Goal: Task Accomplishment & Management: Manage account settings

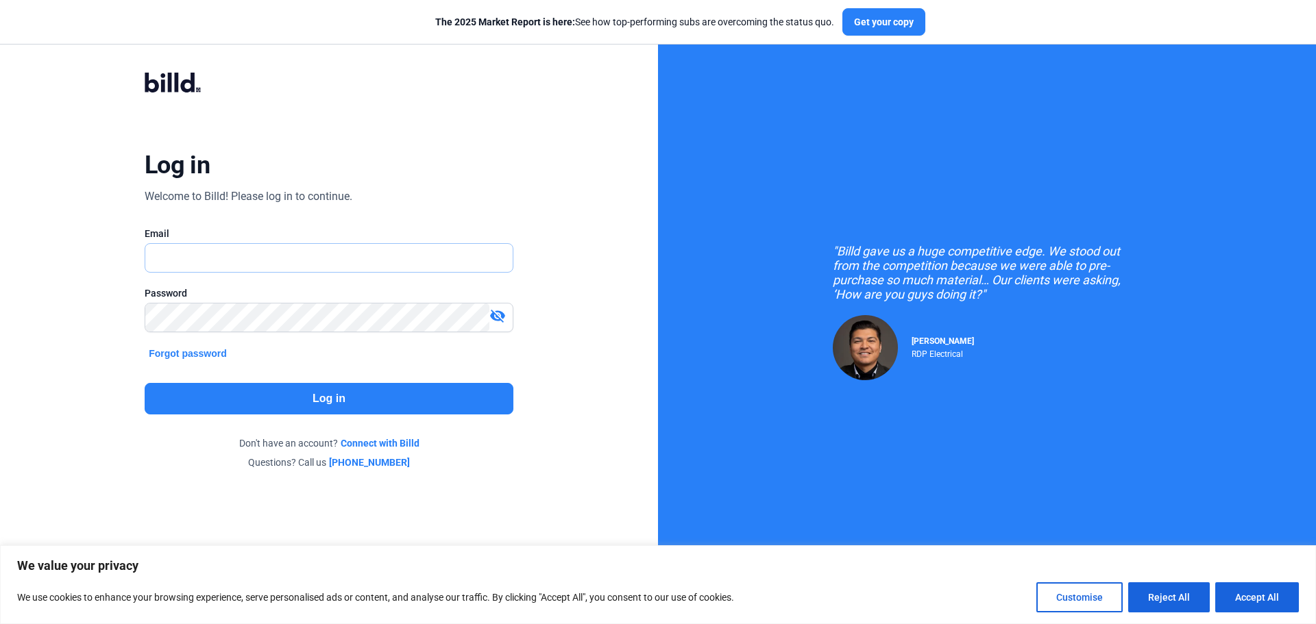
click at [195, 258] on input "text" at bounding box center [328, 258] width 367 height 28
type input "[PERSON_NAME][EMAIL_ADDRESS][DOMAIN_NAME]"
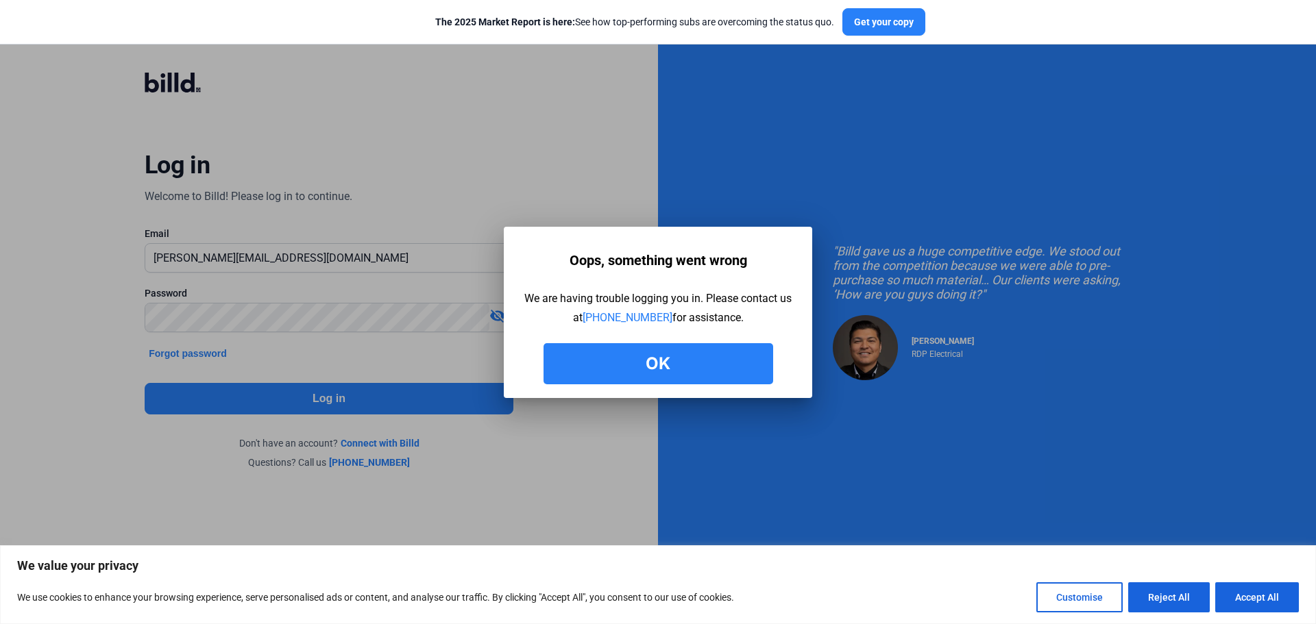
click at [613, 359] on button "Ok" at bounding box center [658, 363] width 230 height 41
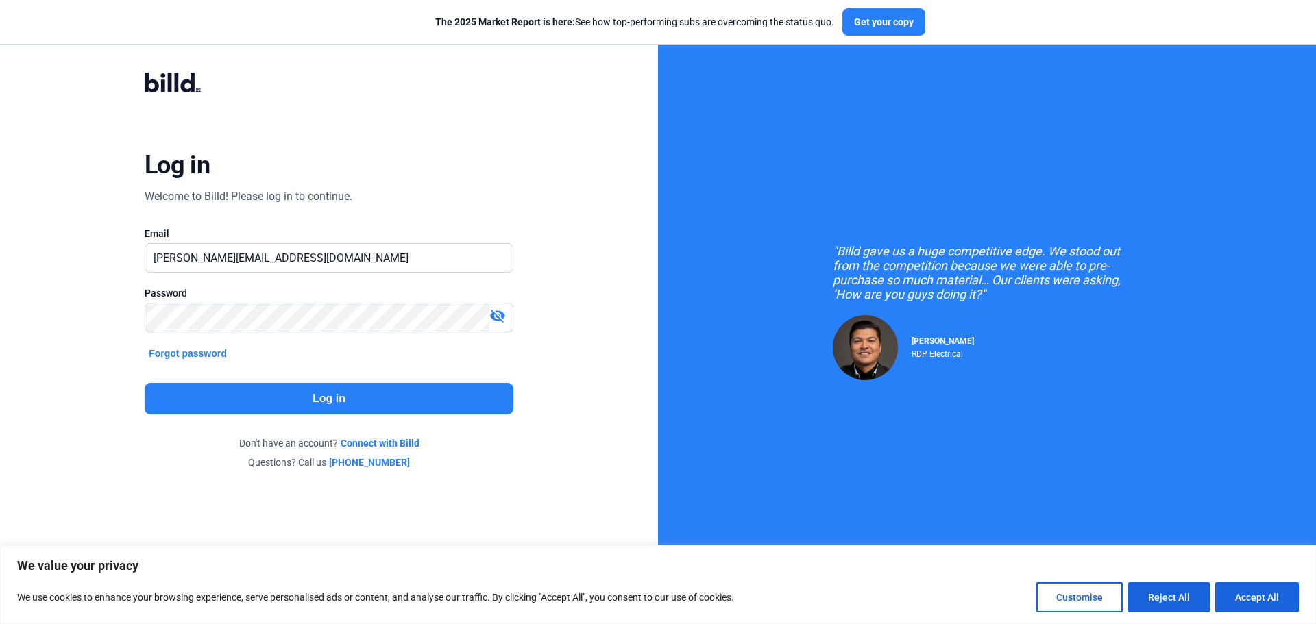
click at [505, 314] on mat-icon "visibility_off" at bounding box center [497, 316] width 16 height 16
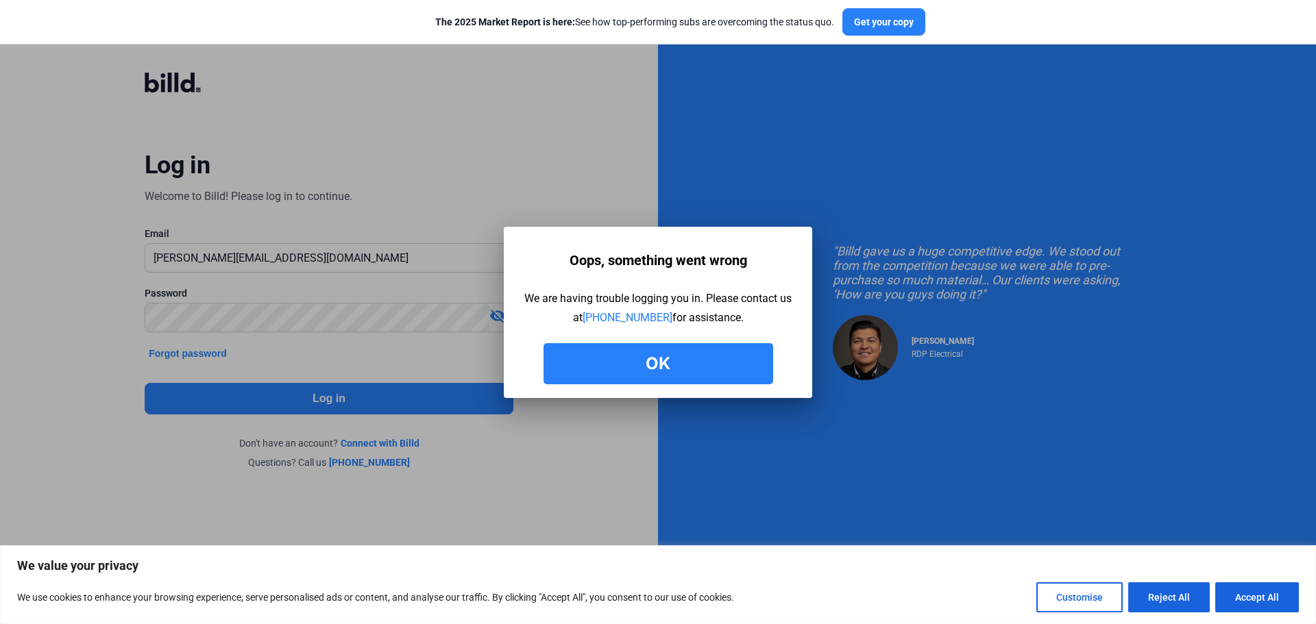
click at [689, 378] on button "Ok" at bounding box center [658, 363] width 230 height 41
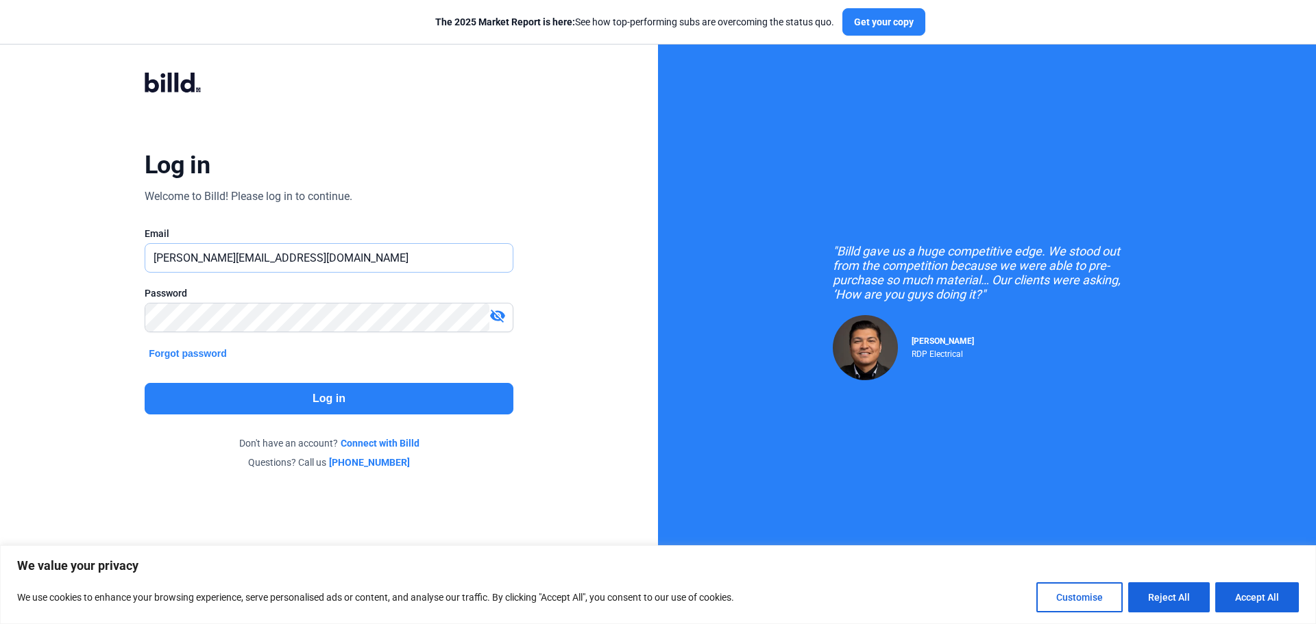
click at [249, 258] on input "[PERSON_NAME][EMAIL_ADDRESS][DOMAIN_NAME]" at bounding box center [321, 258] width 352 height 28
type input "[PERSON_NAME][EMAIL_ADDRESS][DOMAIN_NAME]"
click at [268, 389] on button "Log in" at bounding box center [329, 399] width 369 height 32
